Goal: Task Accomplishment & Management: Manage account settings

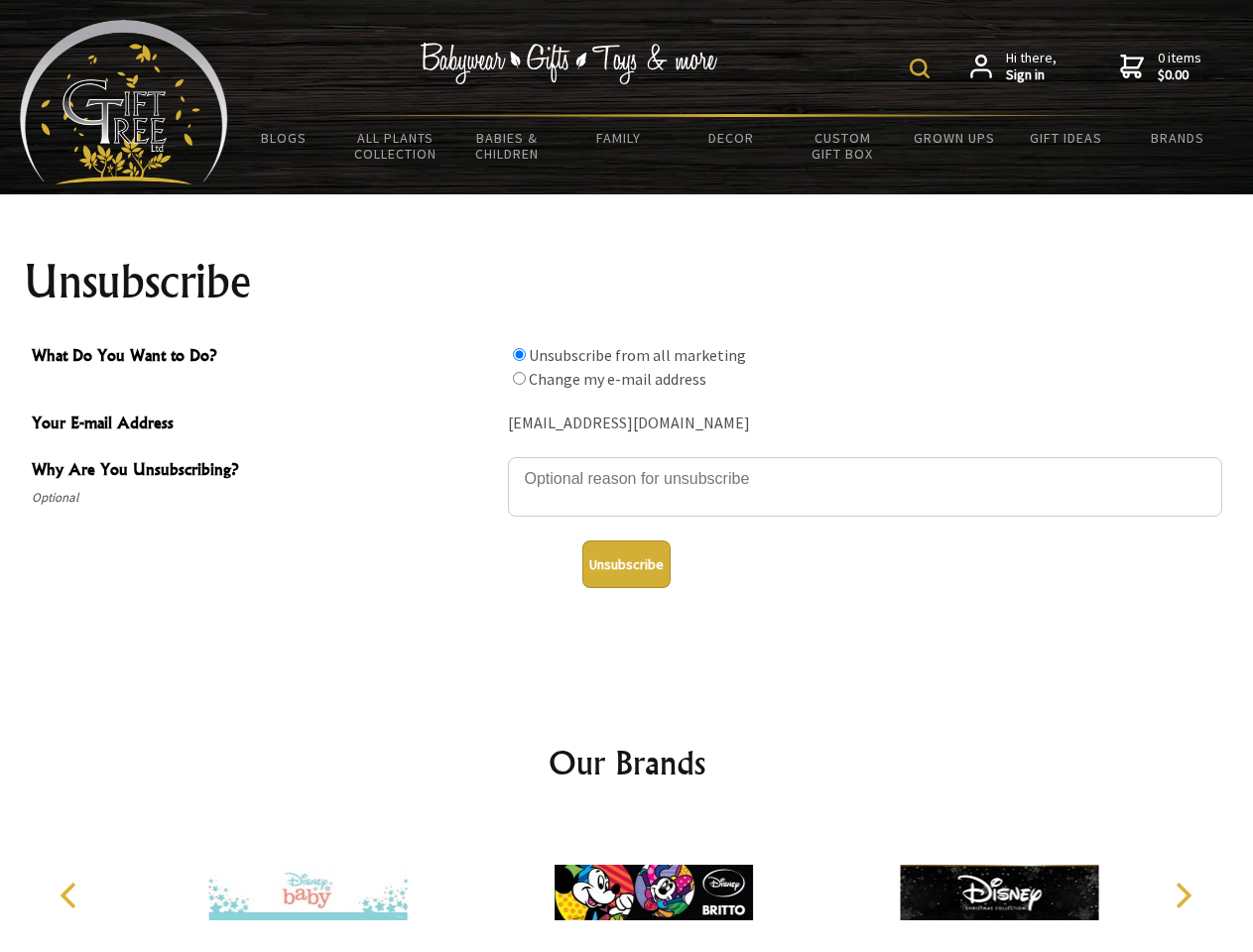
click at [923, 68] on img at bounding box center [920, 68] width 20 height 20
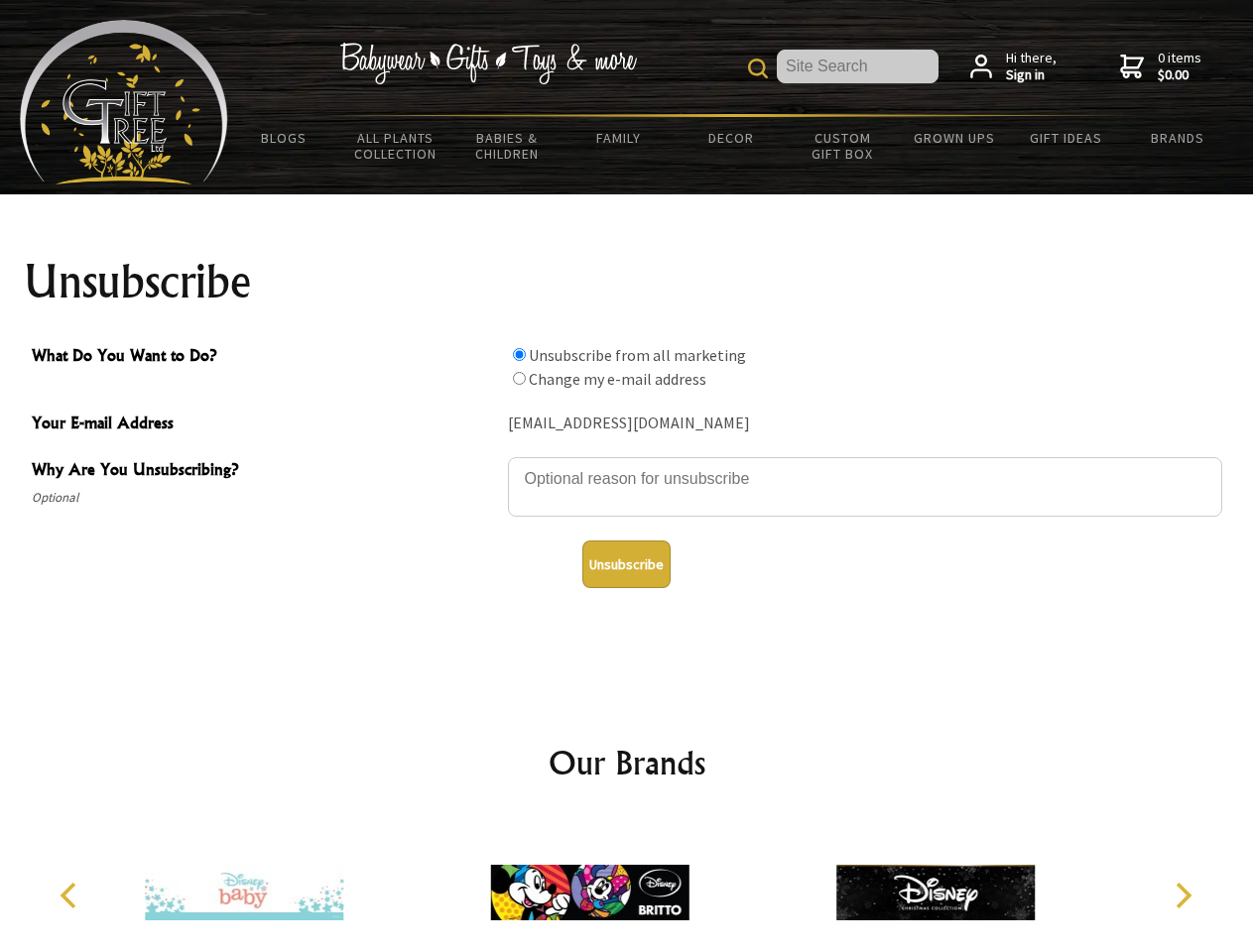
click at [627, 464] on textarea "Why Are You Unsubscribing?" at bounding box center [865, 487] width 714 height 60
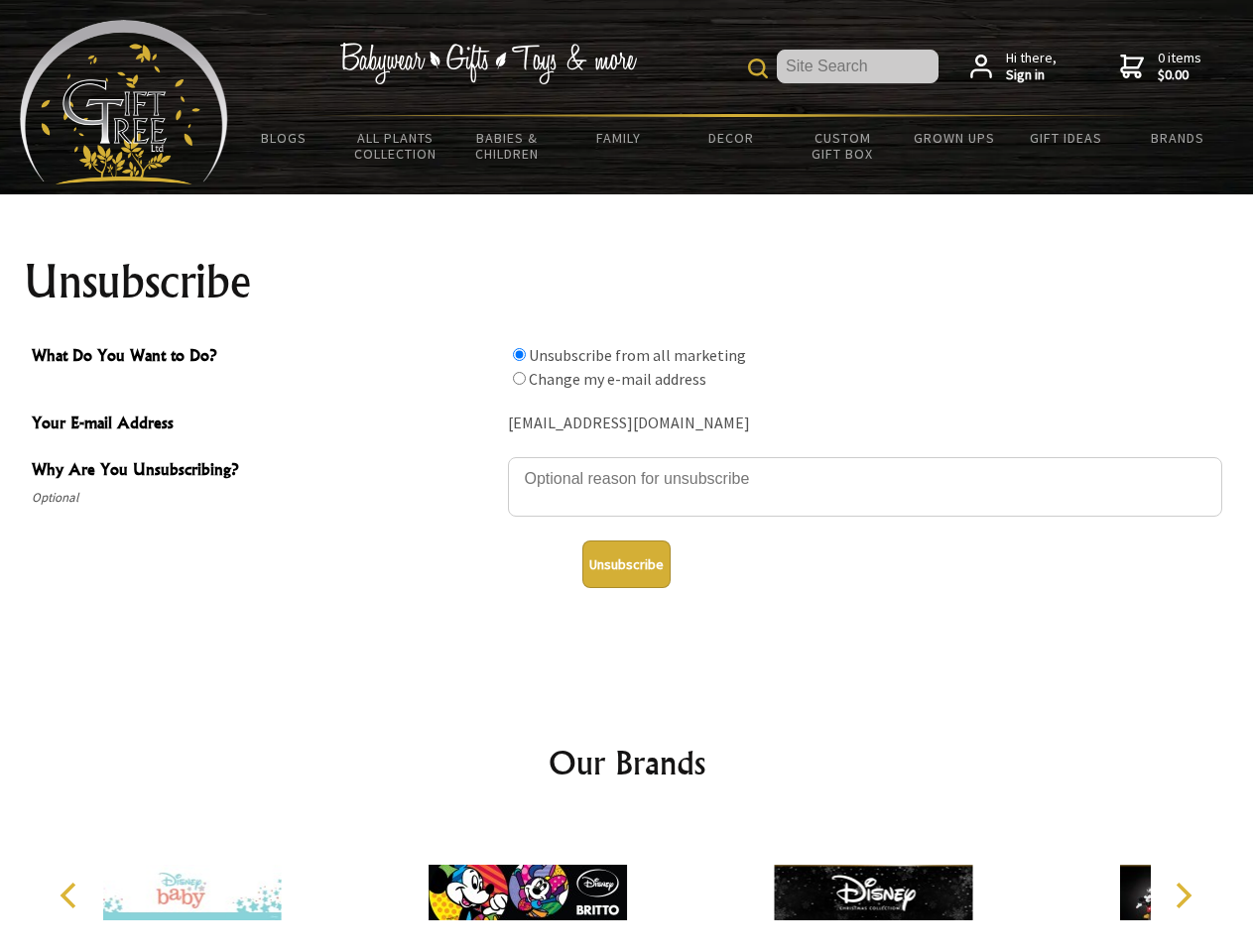
click at [519, 354] on input "What Do You Want to Do?" at bounding box center [519, 354] width 13 height 13
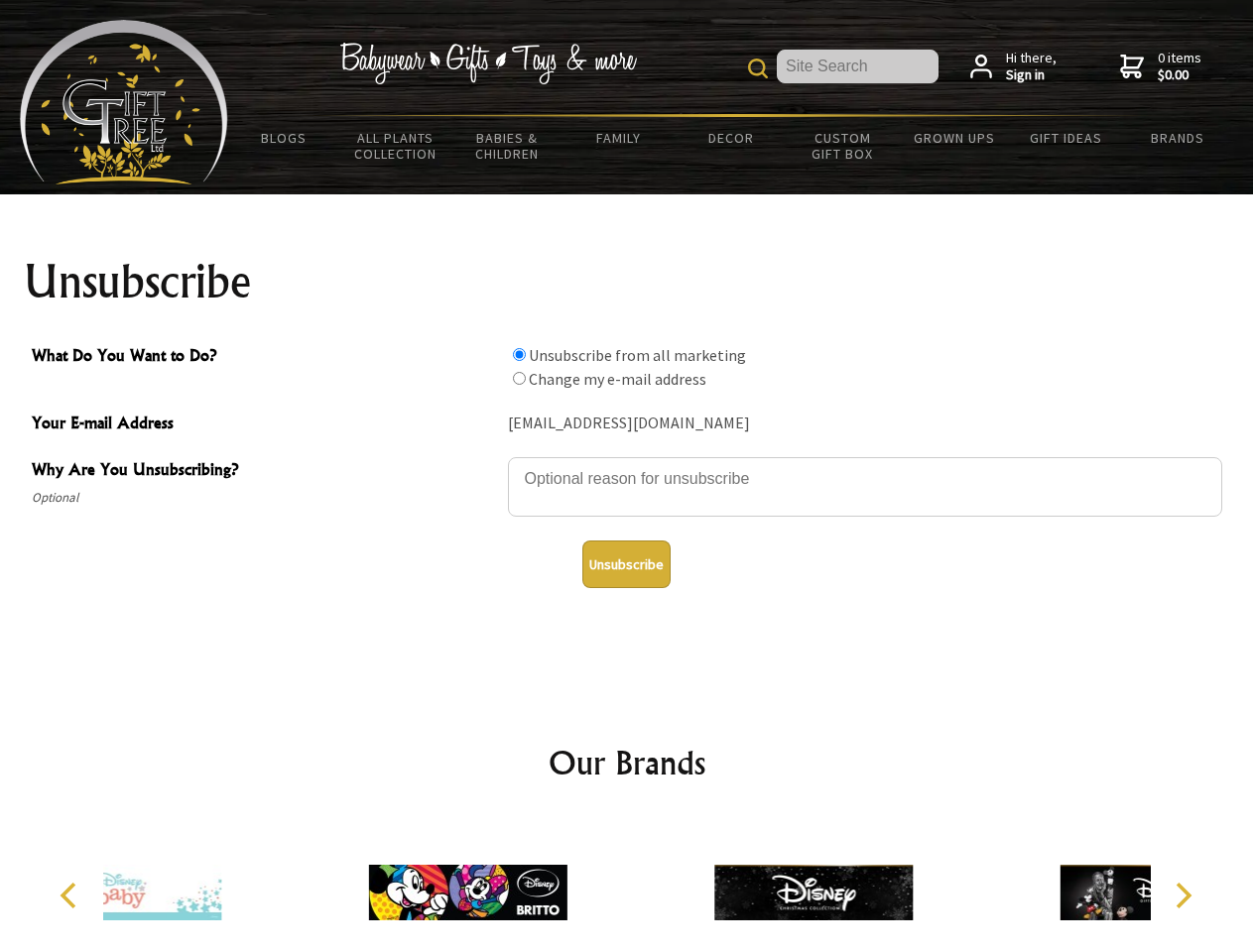
click at [519, 378] on input "What Do You Want to Do?" at bounding box center [519, 378] width 13 height 13
radio input "true"
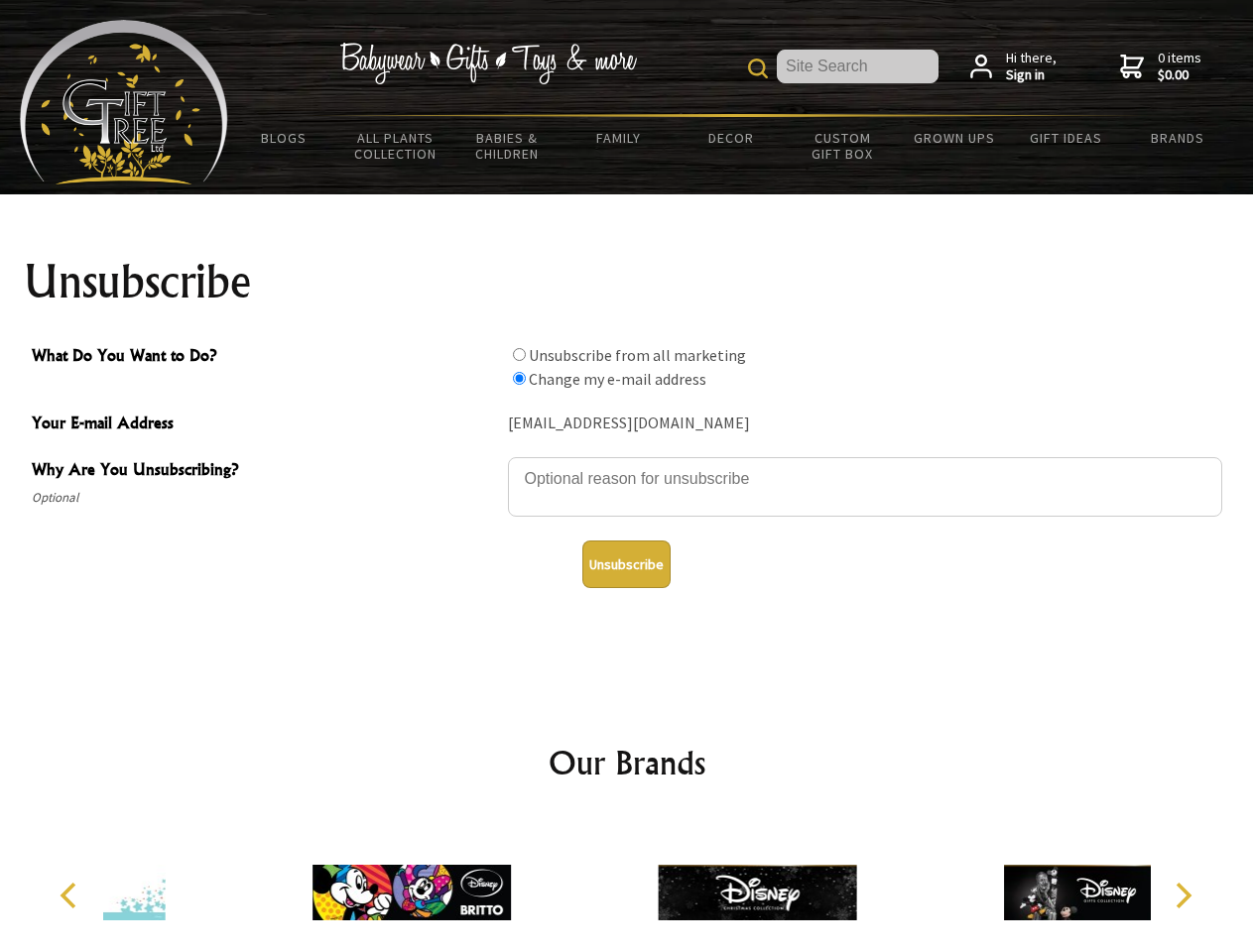
click at [626, 564] on button "Unsubscribe" at bounding box center [626, 564] width 88 height 48
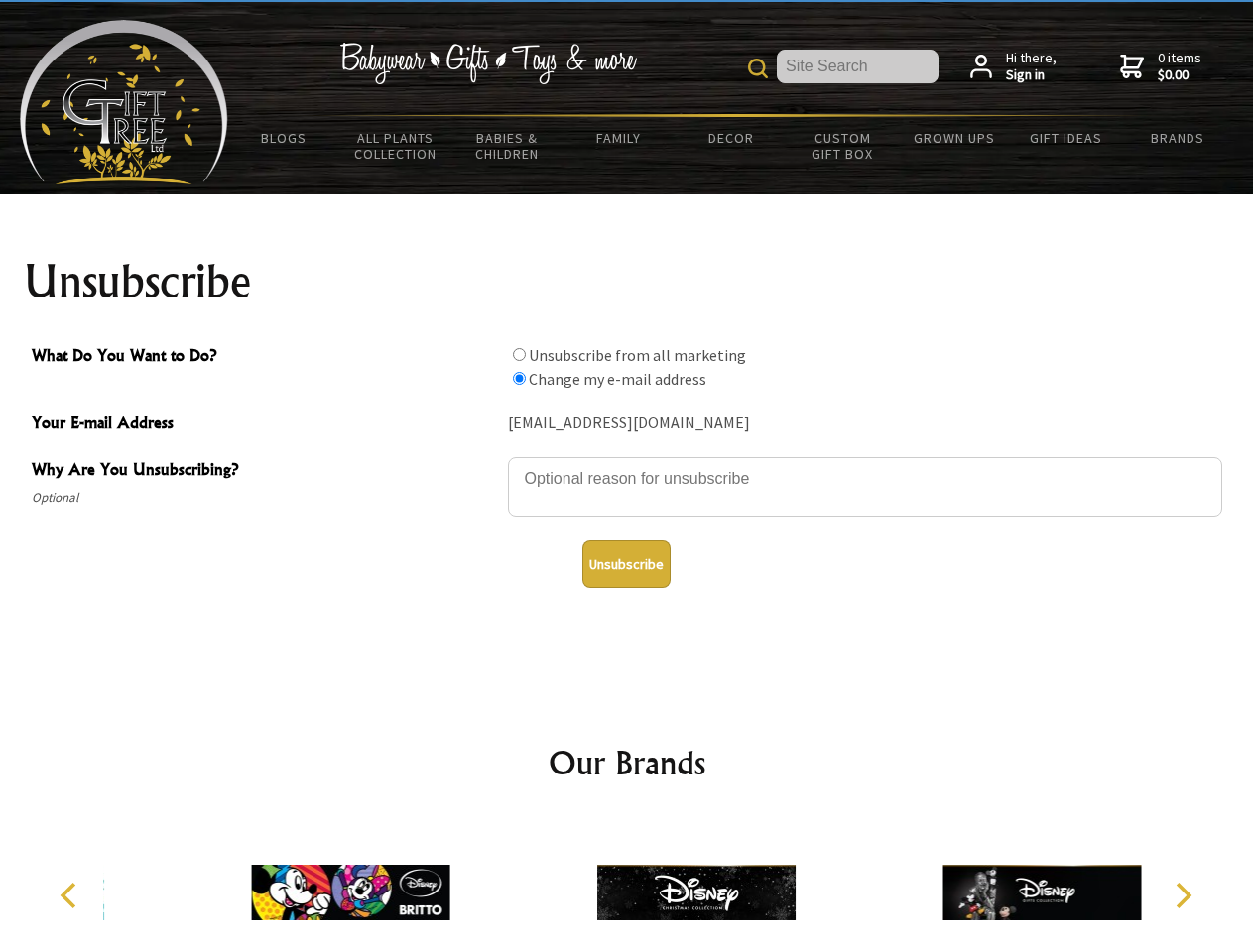
click at [71, 895] on icon "Previous" at bounding box center [70, 895] width 26 height 26
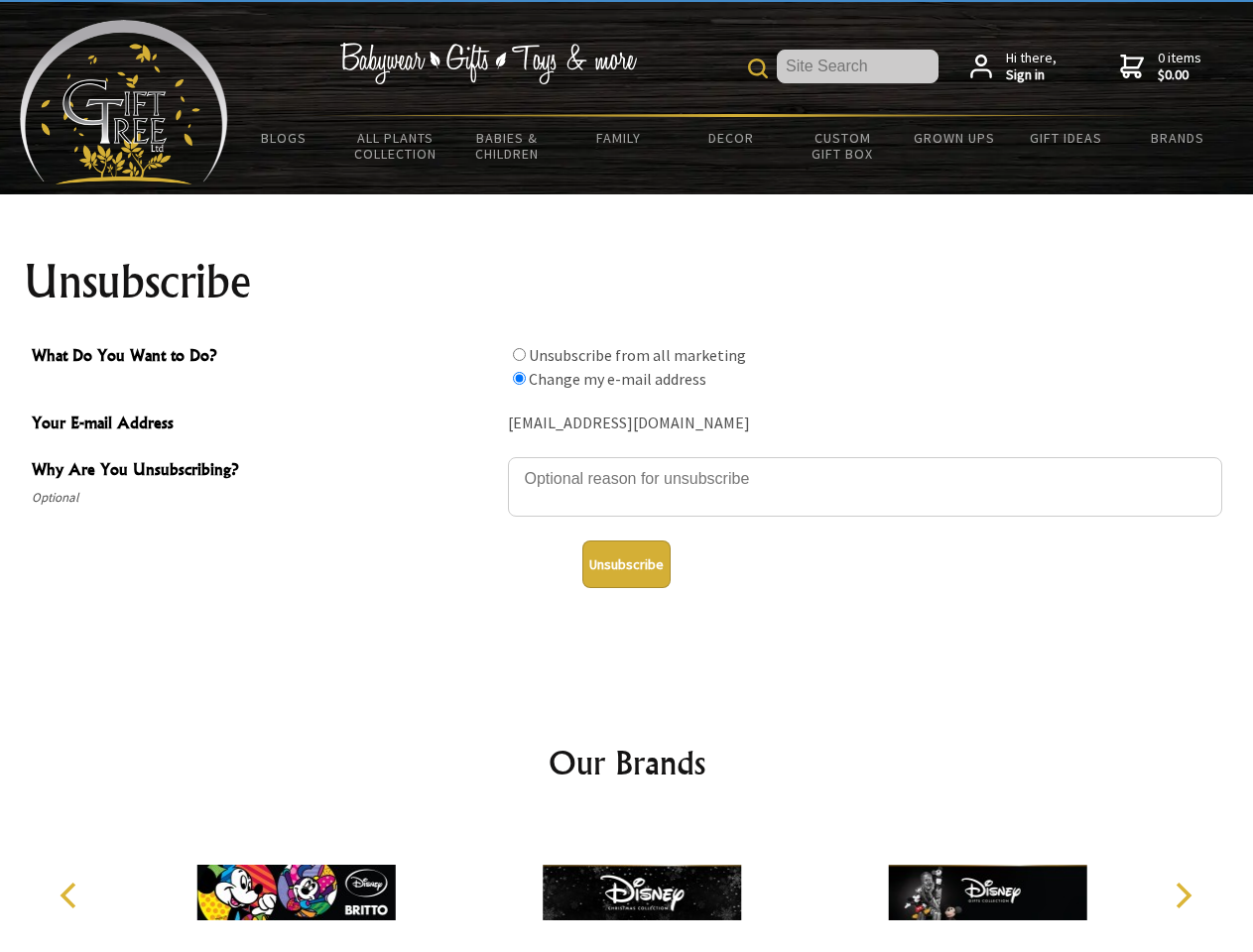
click at [1183, 895] on icon "Next" at bounding box center [1182, 895] width 26 height 26
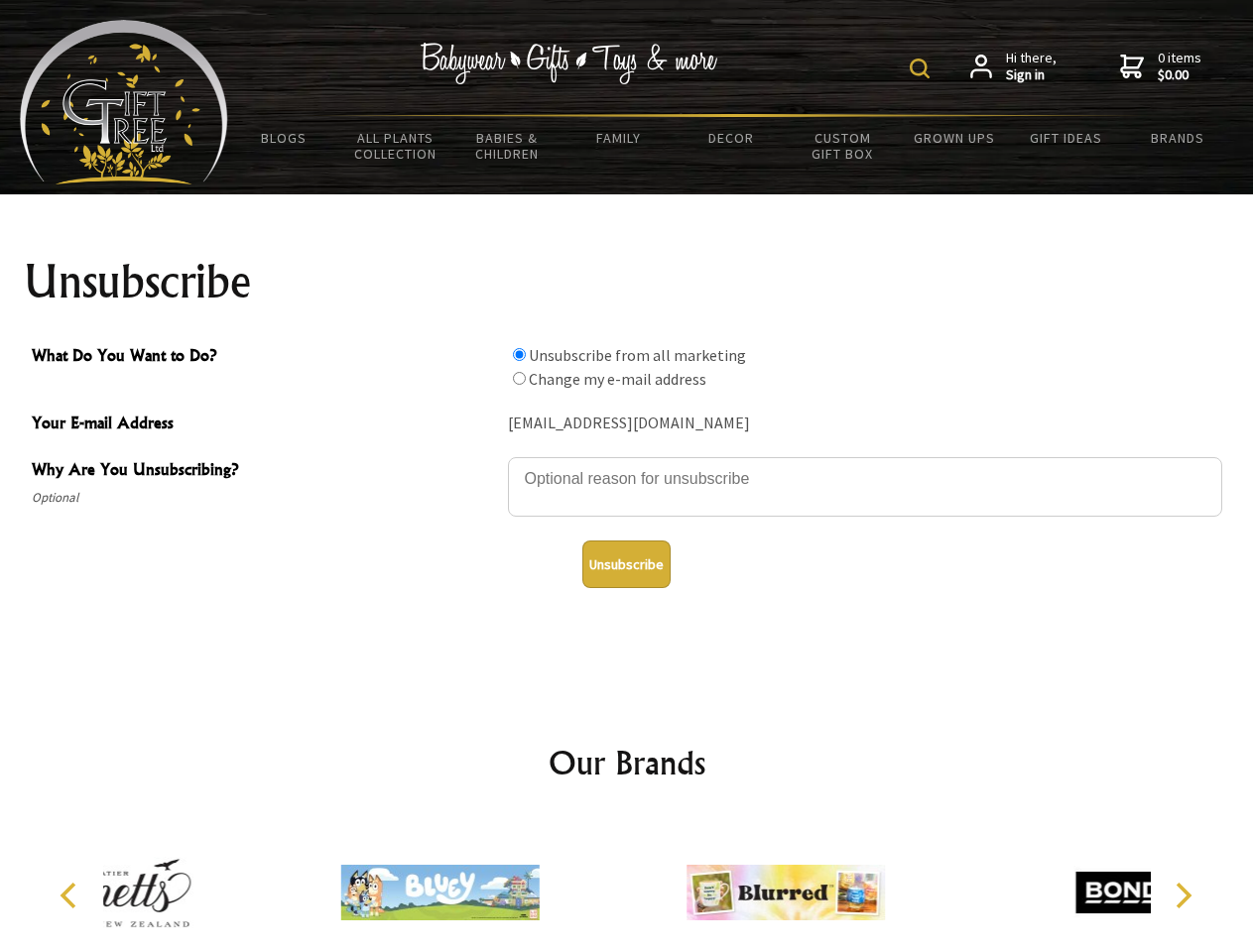
click at [923, 68] on img at bounding box center [920, 68] width 20 height 20
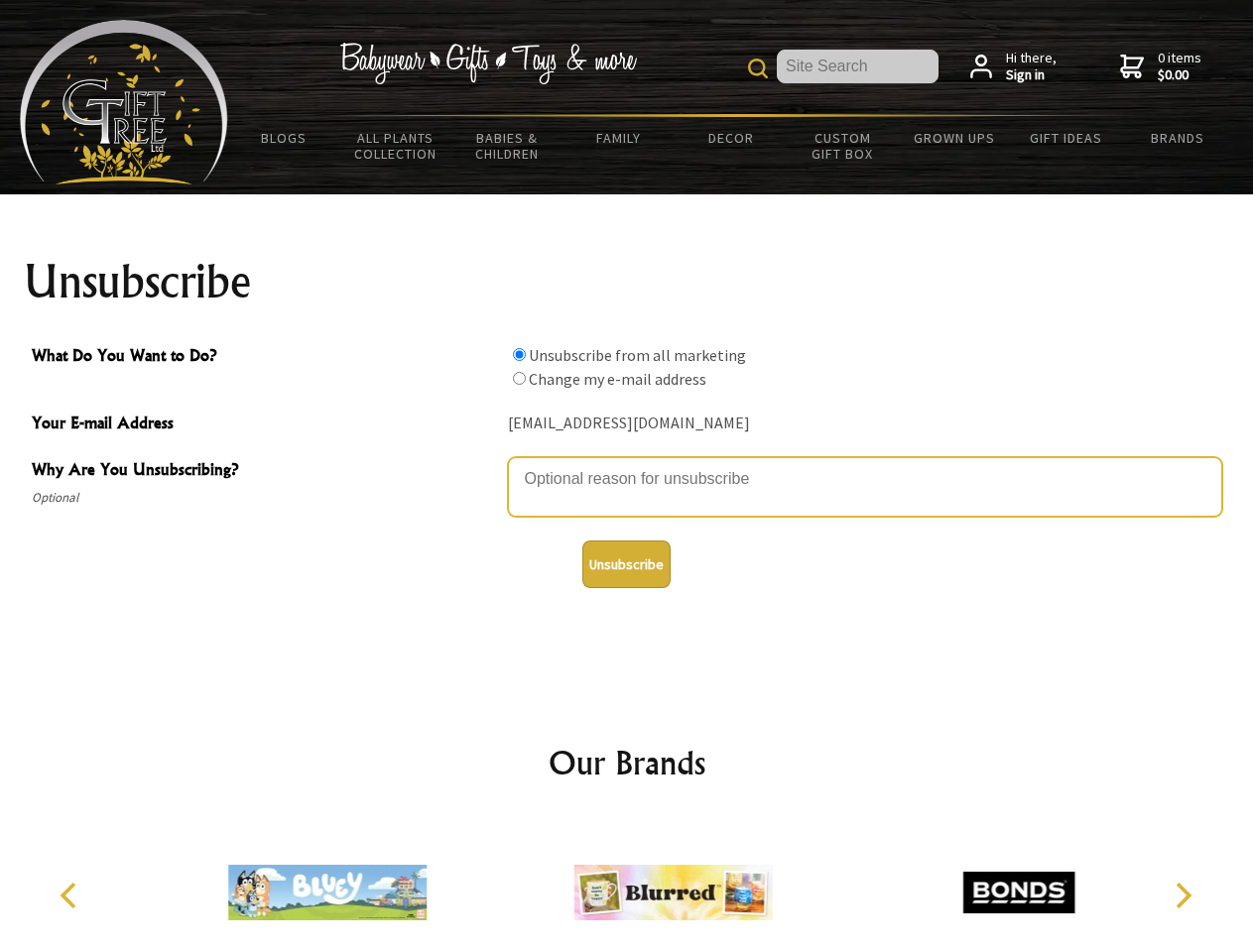
click at [627, 464] on textarea "Why Are You Unsubscribing?" at bounding box center [865, 487] width 714 height 60
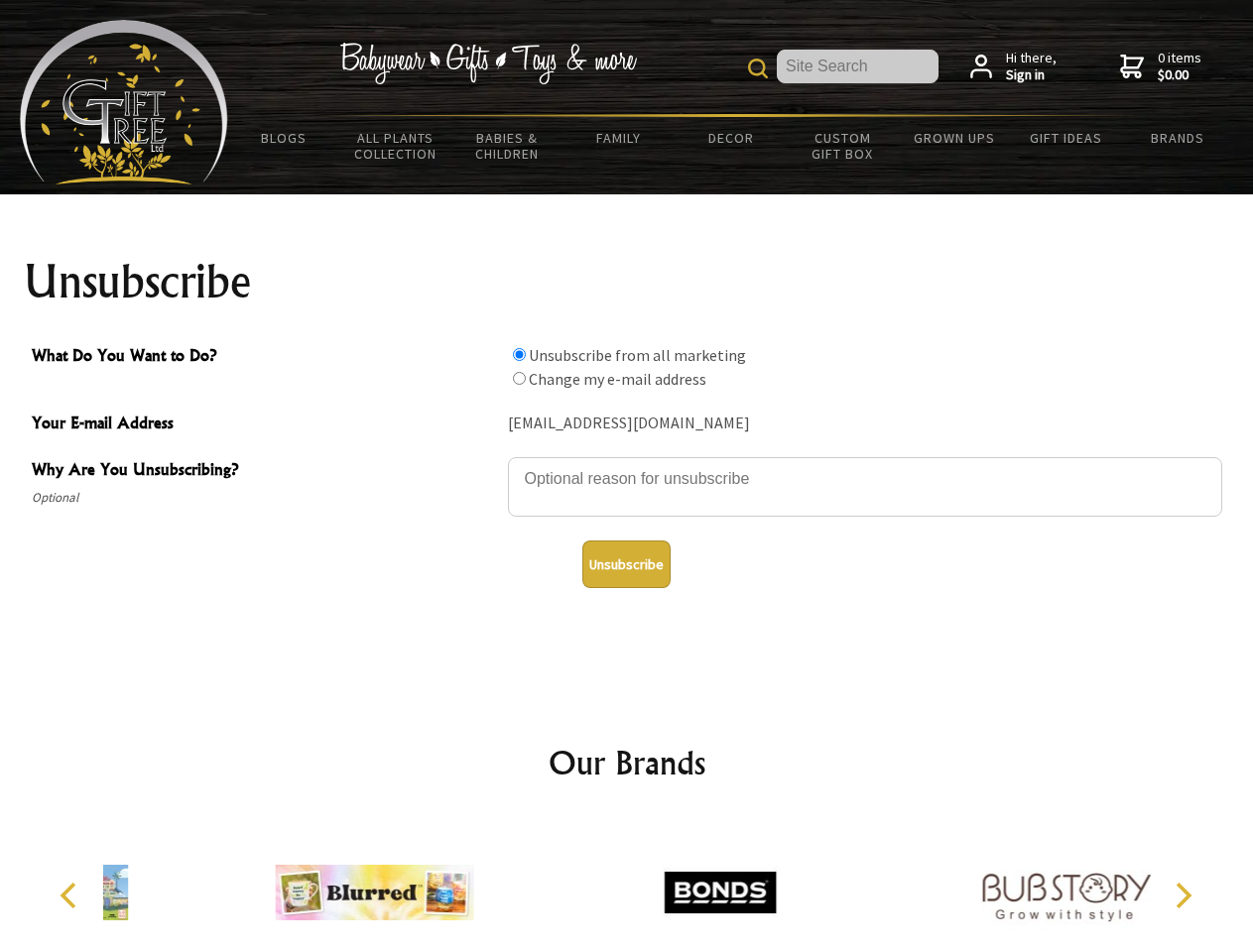
click at [519, 354] on input "What Do You Want to Do?" at bounding box center [519, 354] width 13 height 13
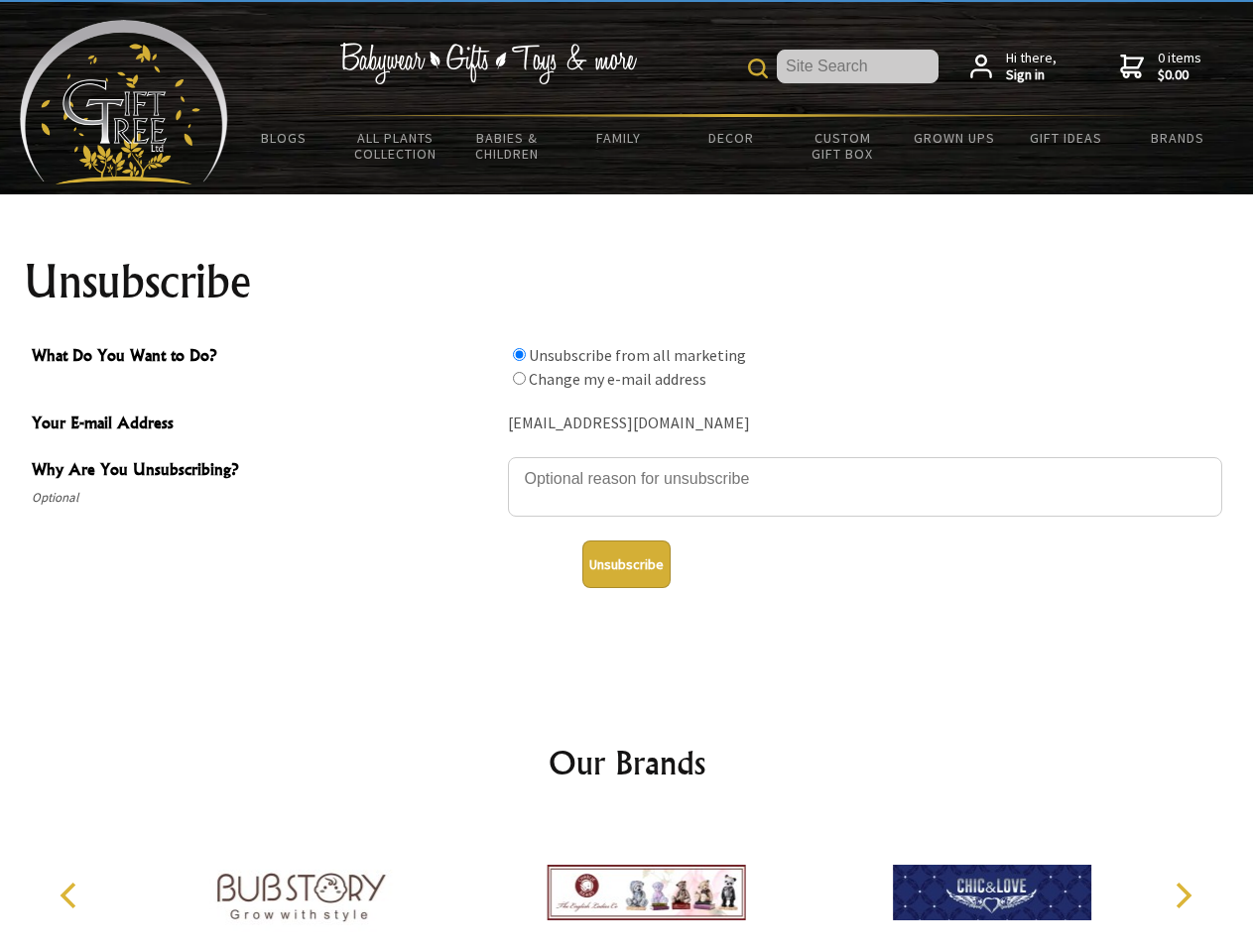
click at [519, 378] on input "What Do You Want to Do?" at bounding box center [519, 378] width 13 height 13
radio input "true"
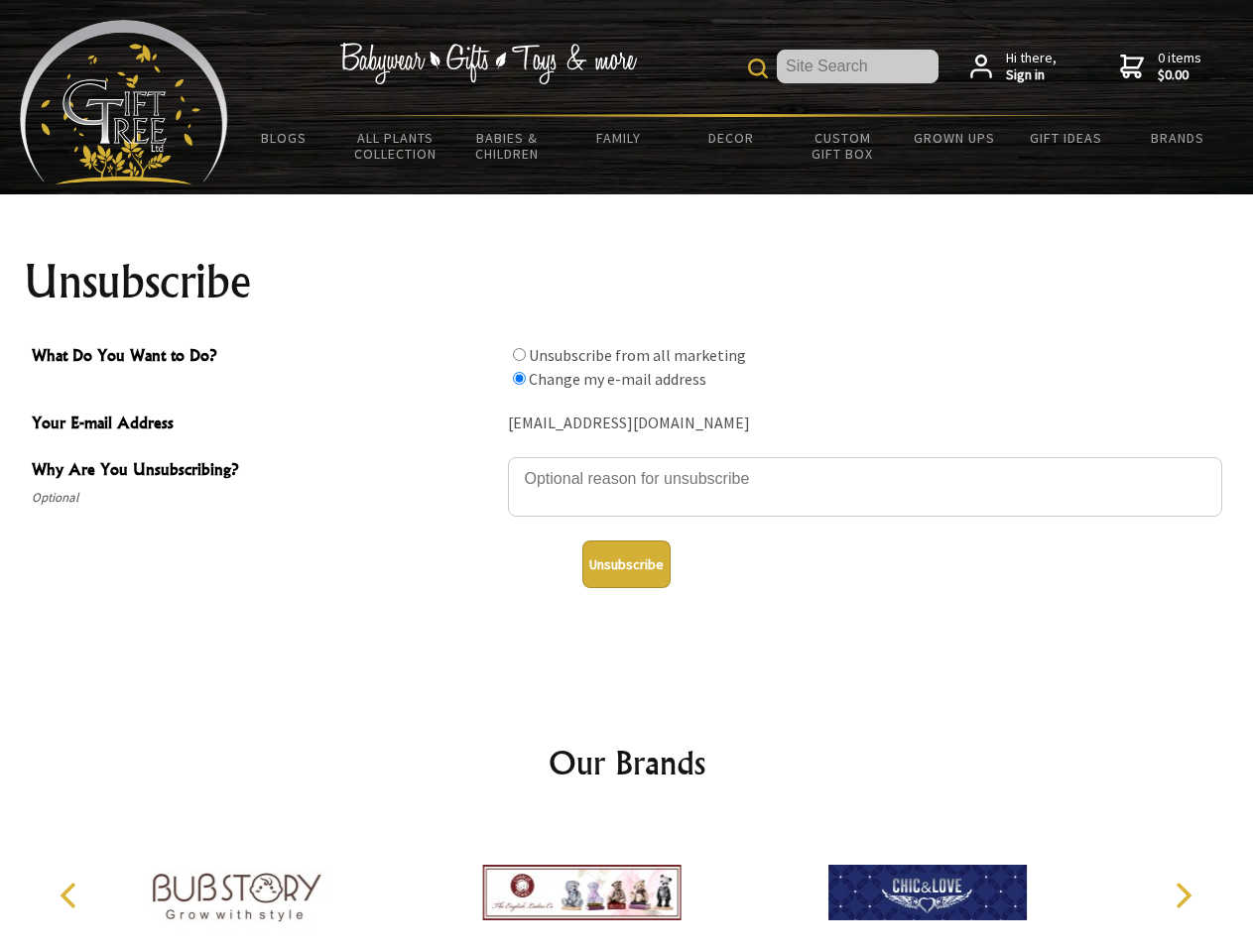
click at [626, 564] on button "Unsubscribe" at bounding box center [626, 564] width 88 height 48
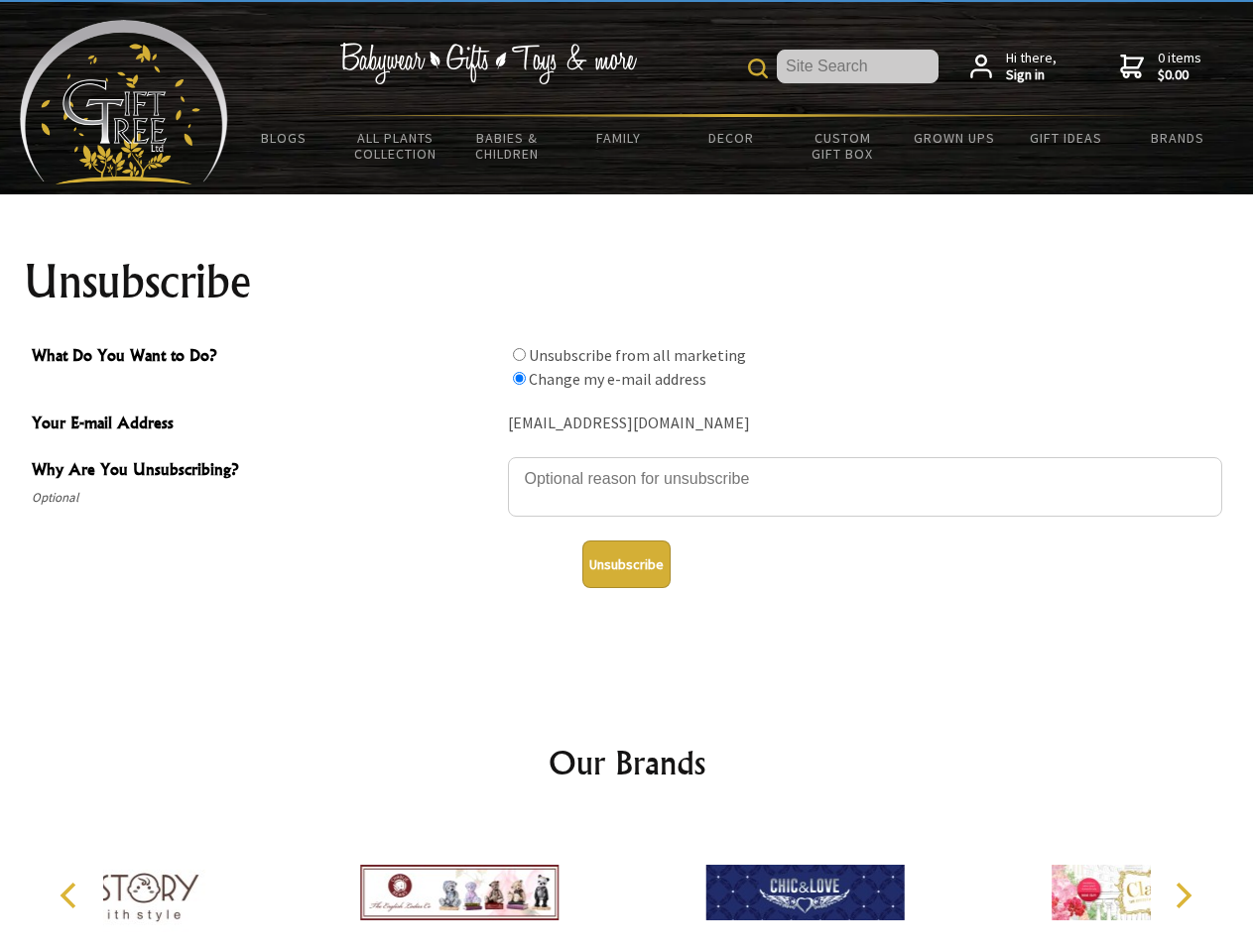
click at [71, 895] on icon "Previous" at bounding box center [70, 895] width 26 height 26
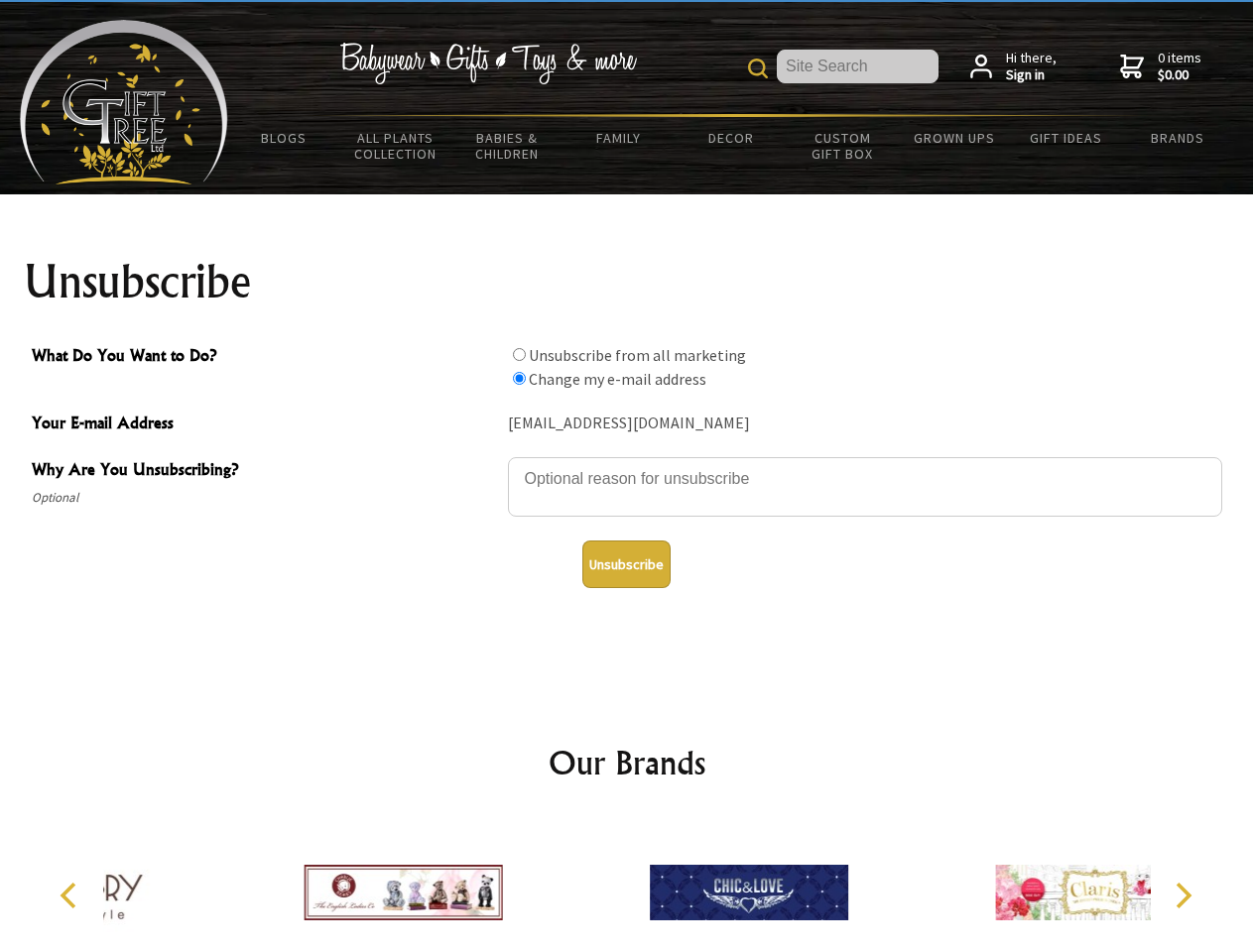
click at [1183, 895] on icon "Next" at bounding box center [1182, 895] width 26 height 26
